Goal: Task Accomplishment & Management: Manage account settings

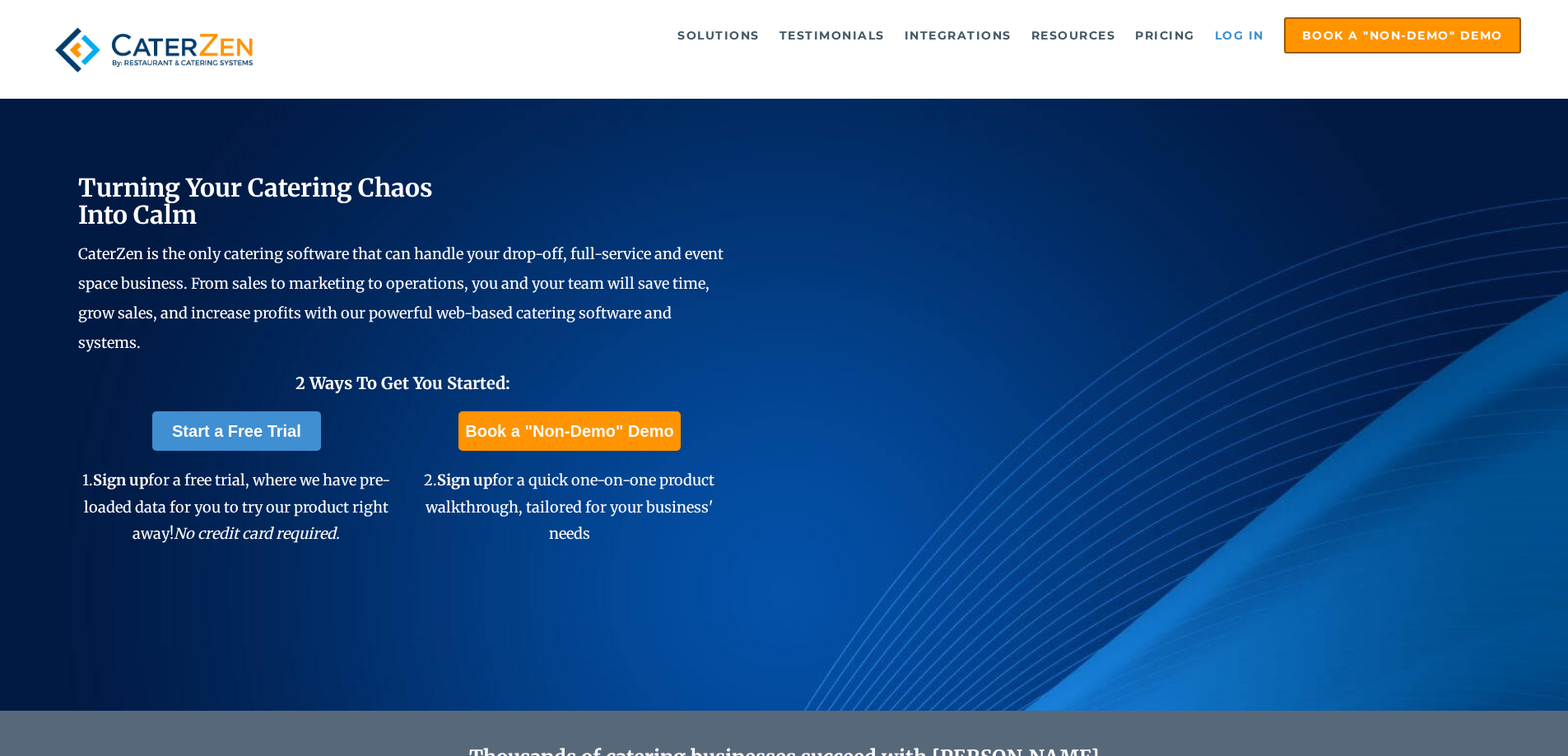
click at [1223, 35] on link "Log in" at bounding box center [1239, 34] width 66 height 32
click at [1268, 28] on link "Log in" at bounding box center [1239, 34] width 66 height 32
click at [1241, 46] on link "Log in" at bounding box center [1239, 34] width 66 height 32
